Goal: Task Accomplishment & Management: Manage account settings

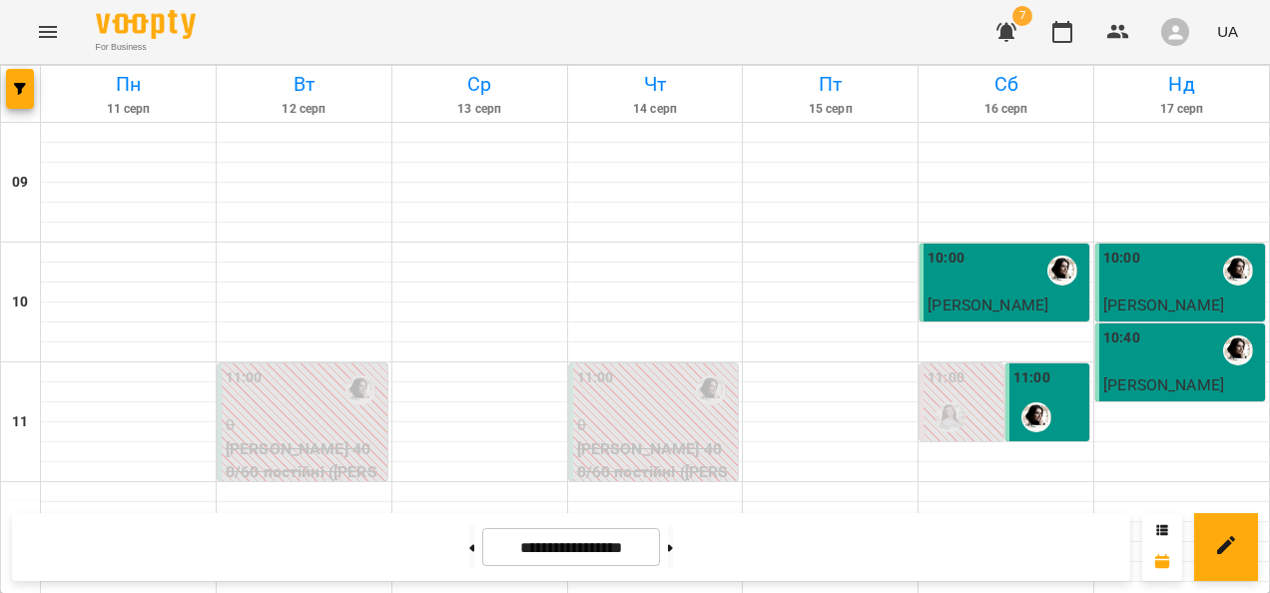
scroll to position [1176, 0]
click at [673, 550] on button at bounding box center [670, 547] width 5 height 44
type input "**********"
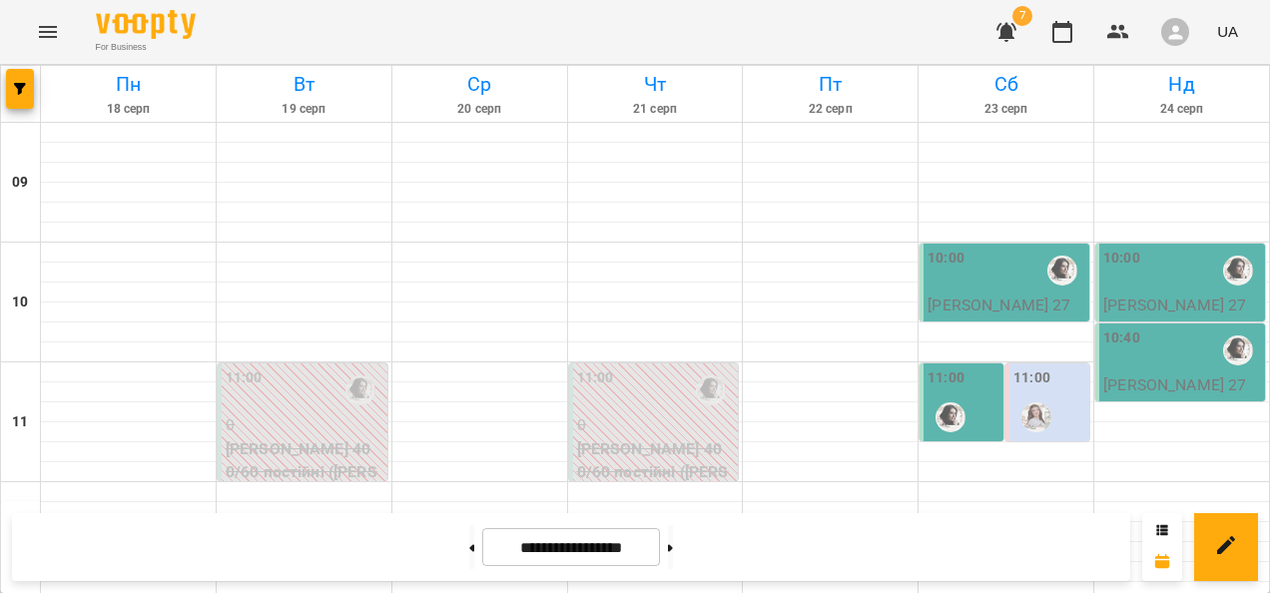
scroll to position [677, 0]
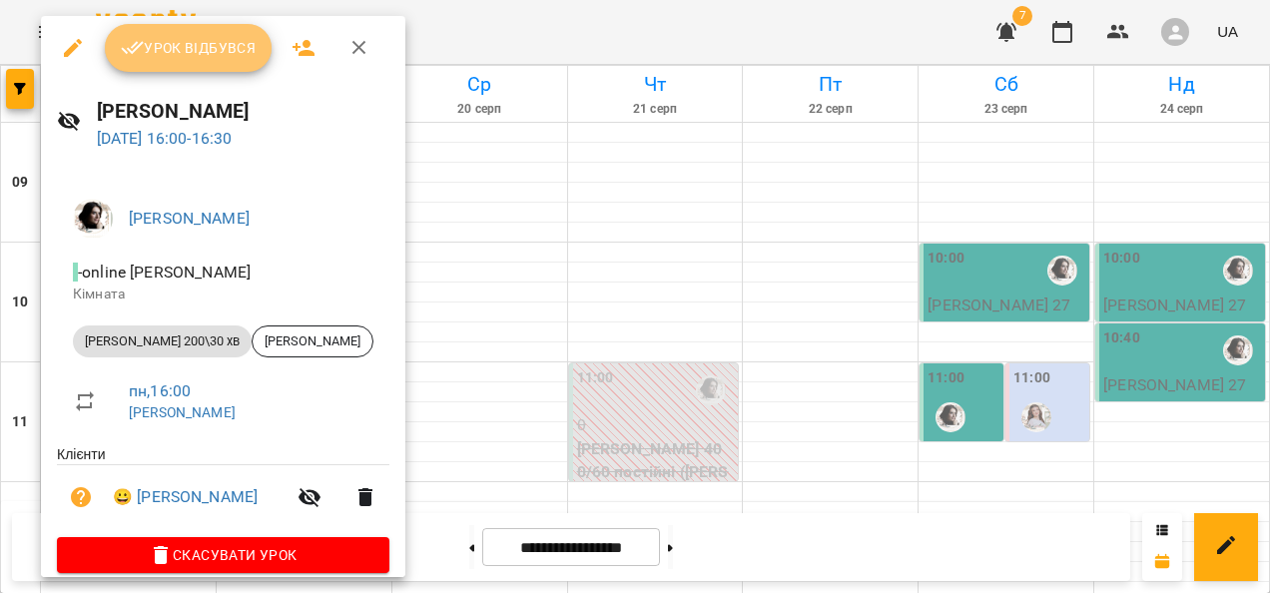
click at [182, 56] on span "Урок відбувся" at bounding box center [189, 48] width 136 height 24
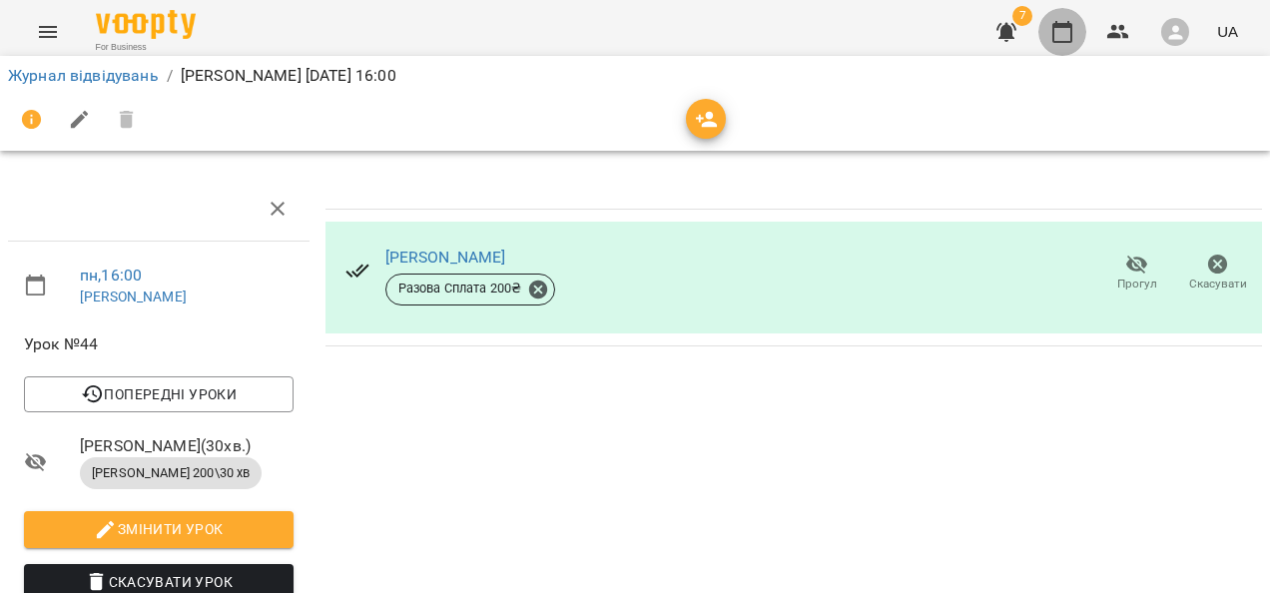
click at [1062, 41] on icon "button" at bounding box center [1062, 32] width 20 height 22
